Goal: Check status: Check status

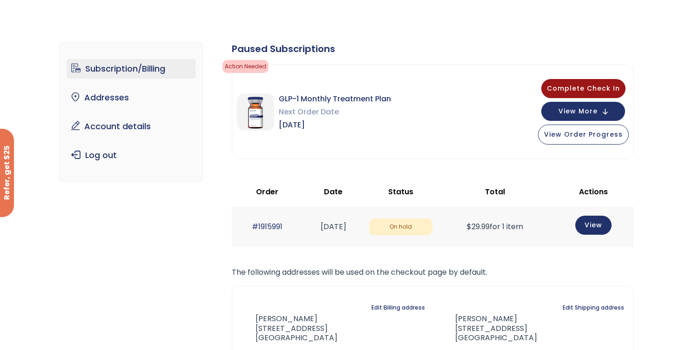
scroll to position [33, 0]
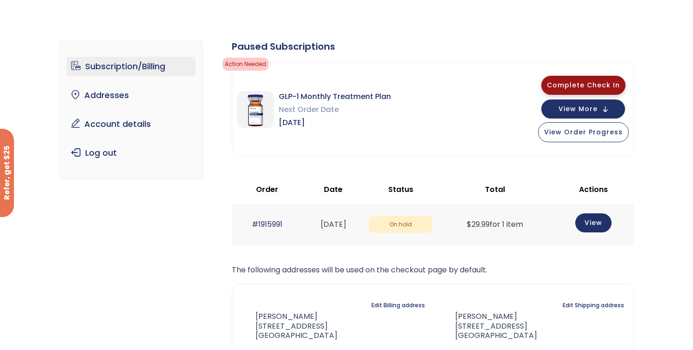
click at [593, 84] on span "Complete Check In" at bounding box center [582, 84] width 73 height 9
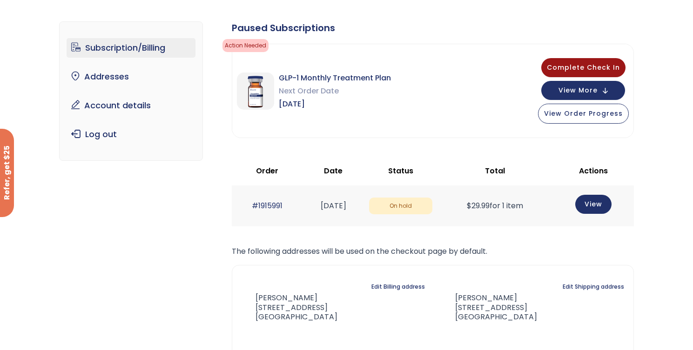
scroll to position [53, 0]
click at [602, 114] on span "View Order Progress" at bounding box center [583, 111] width 79 height 9
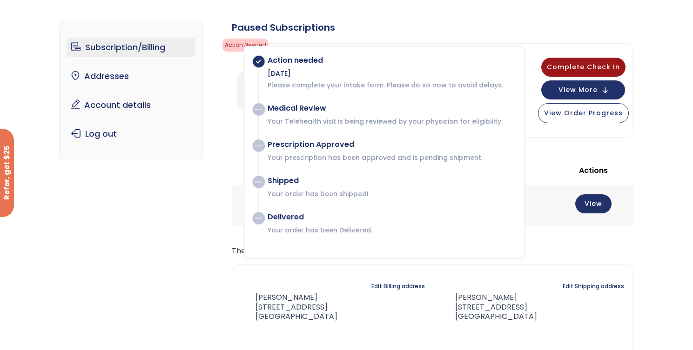
click at [139, 225] on div "Subscription/Billing bmiRewards Addresses Account details Submit a Review Log o…" at bounding box center [346, 208] width 574 height 413
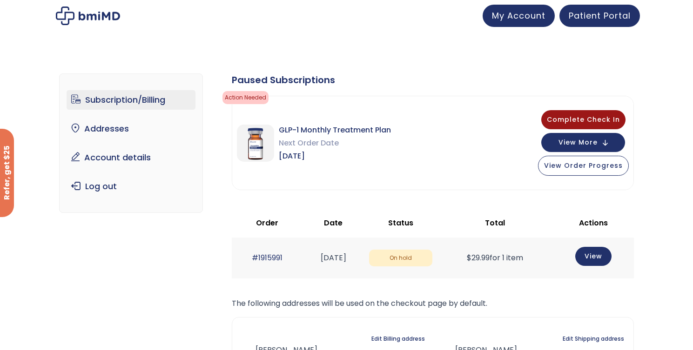
scroll to position [2, 0]
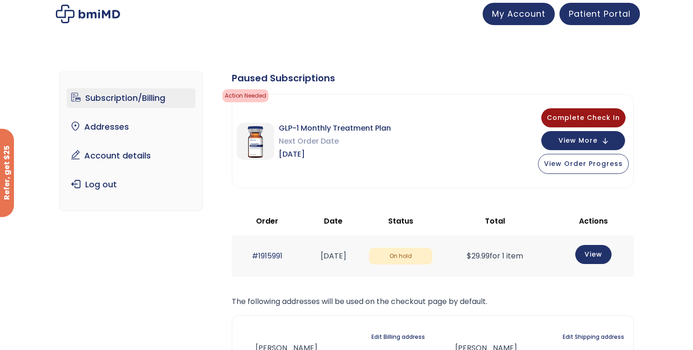
click at [307, 131] on span "GLP-1 Monthly Treatment Plan" at bounding box center [335, 128] width 112 height 13
click at [263, 153] on img at bounding box center [255, 141] width 37 height 37
click at [251, 134] on img at bounding box center [255, 141] width 37 height 37
click at [261, 92] on span "Action Needed" at bounding box center [245, 95] width 46 height 13
click at [602, 116] on span "Complete Check In" at bounding box center [582, 116] width 73 height 9
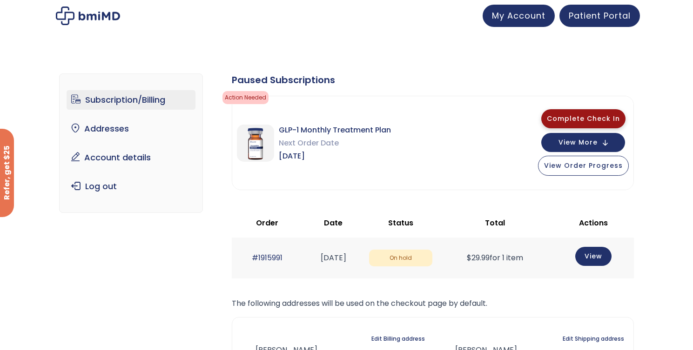
click at [573, 120] on span "Complete Check In" at bounding box center [582, 118] width 73 height 9
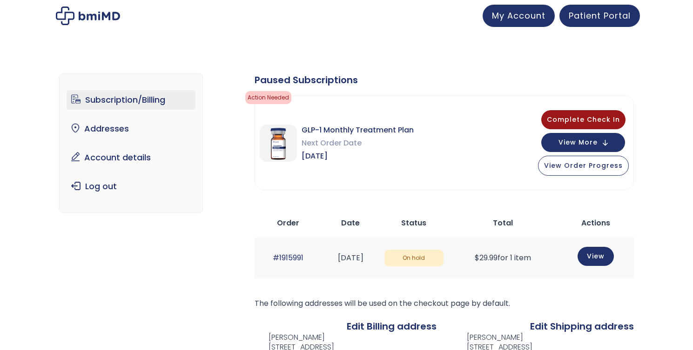
click at [554, 19] on link "My Account" at bounding box center [518, 16] width 72 height 22
